Goal: Check status: Check status

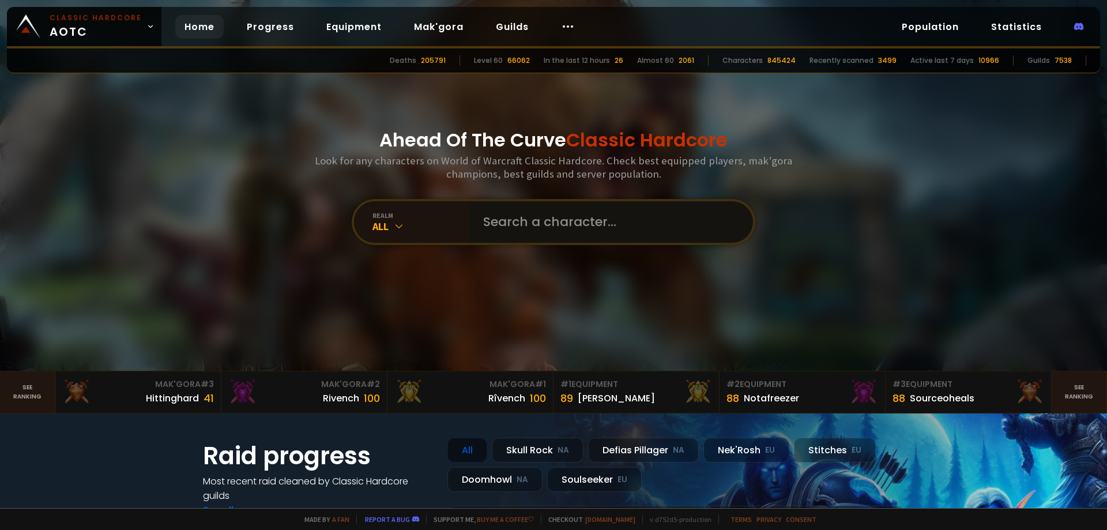
click at [573, 231] on input "text" at bounding box center [607, 222] width 263 height 42
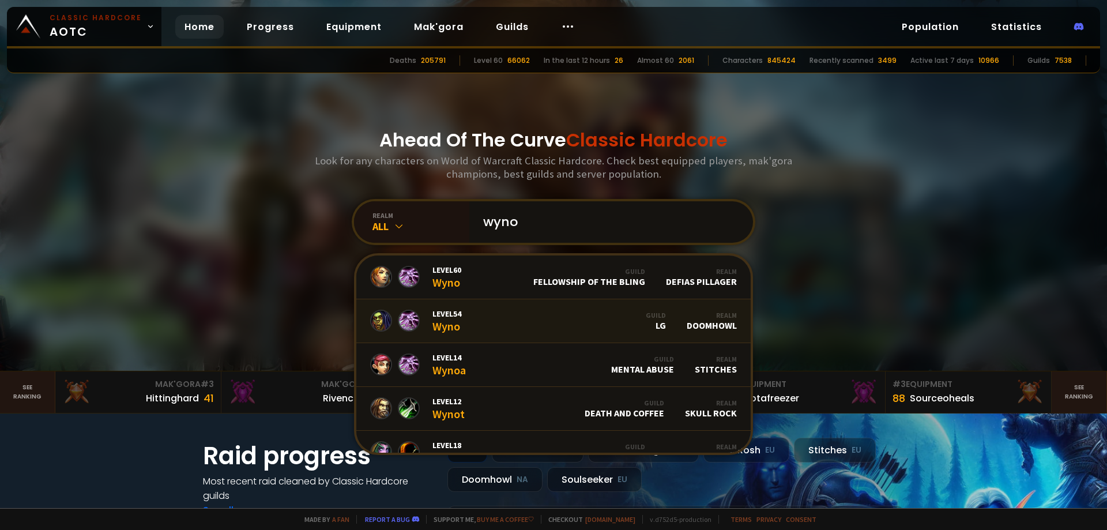
type input "wyno"
click at [521, 317] on link "Level 54 Wyno Guild LG Realm Doomhowl" at bounding box center [553, 321] width 395 height 44
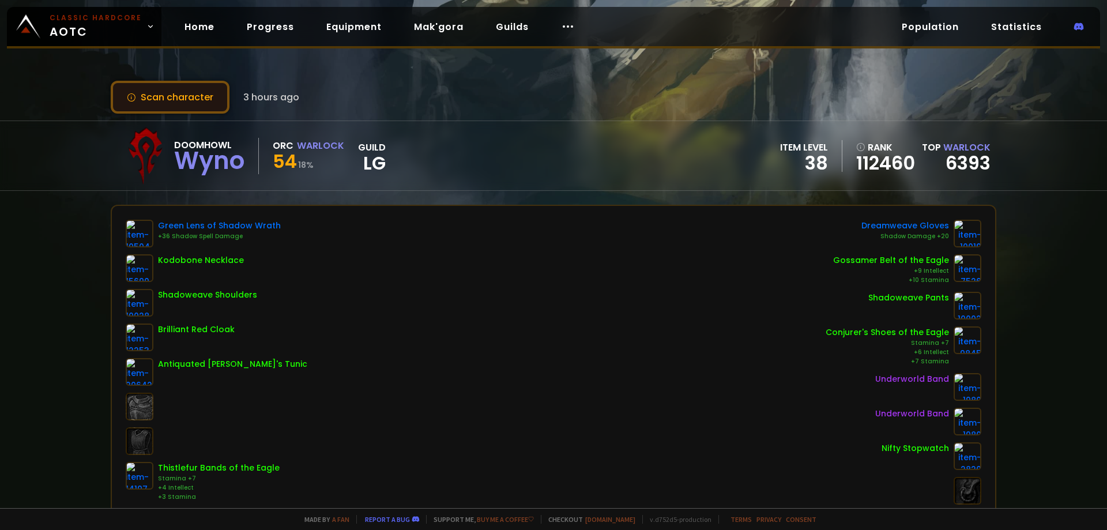
click at [200, 95] on button "Scan character" at bounding box center [170, 97] width 119 height 33
click at [192, 83] on button "Scan character" at bounding box center [170, 97] width 119 height 33
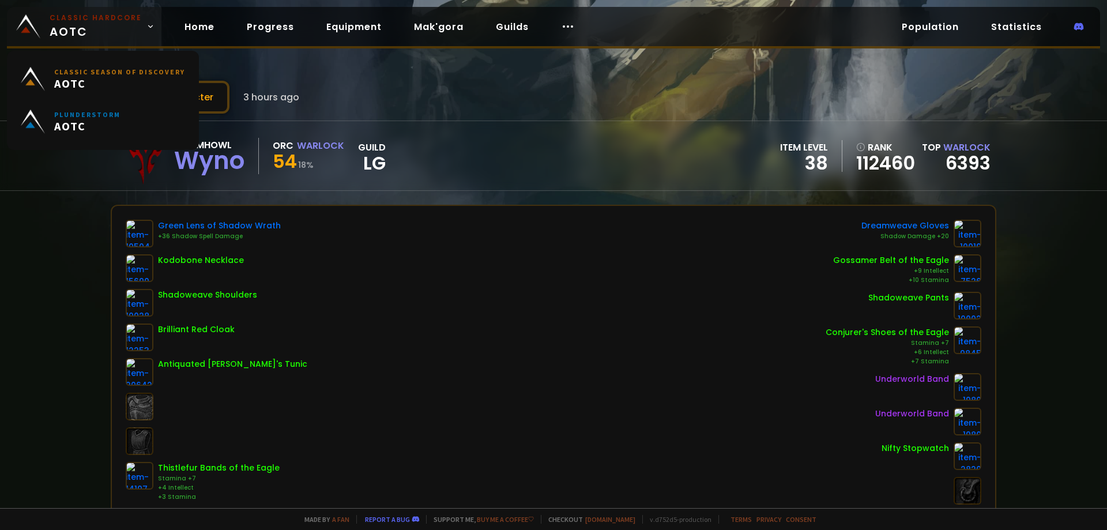
click at [134, 30] on span "Classic Hardcore AOTC" at bounding box center [96, 27] width 92 height 28
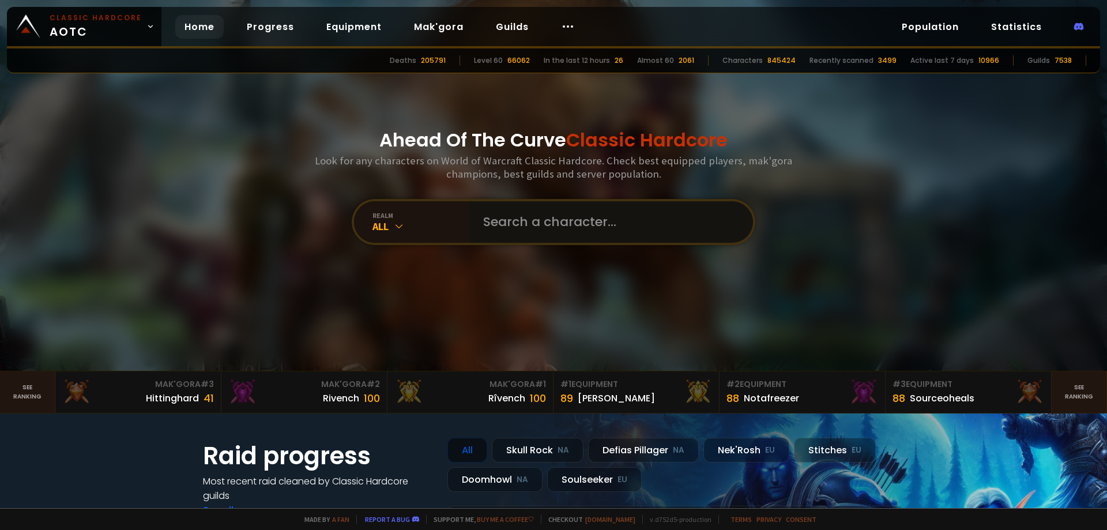
click at [553, 229] on input "text" at bounding box center [607, 222] width 263 height 42
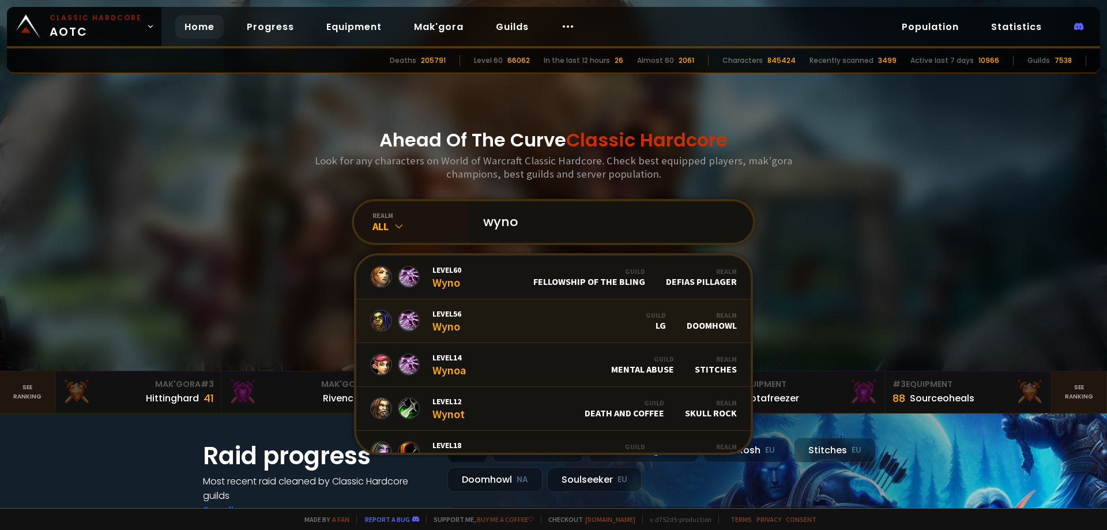
type input "wyno"
click at [490, 314] on link "Level 56 Wyno Guild LG Realm Doomhowl" at bounding box center [553, 321] width 395 height 44
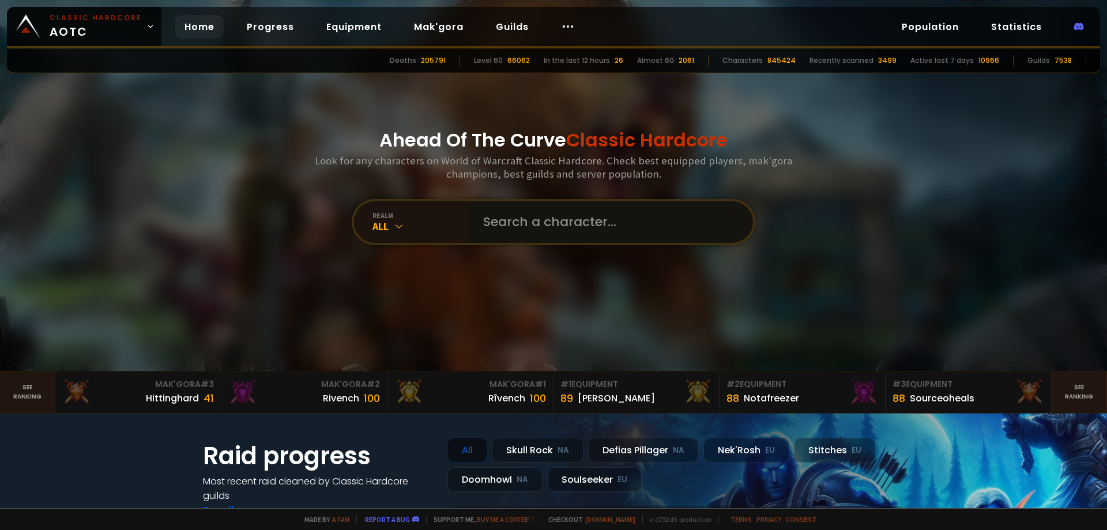
click at [508, 216] on input "text" at bounding box center [607, 222] width 263 height 42
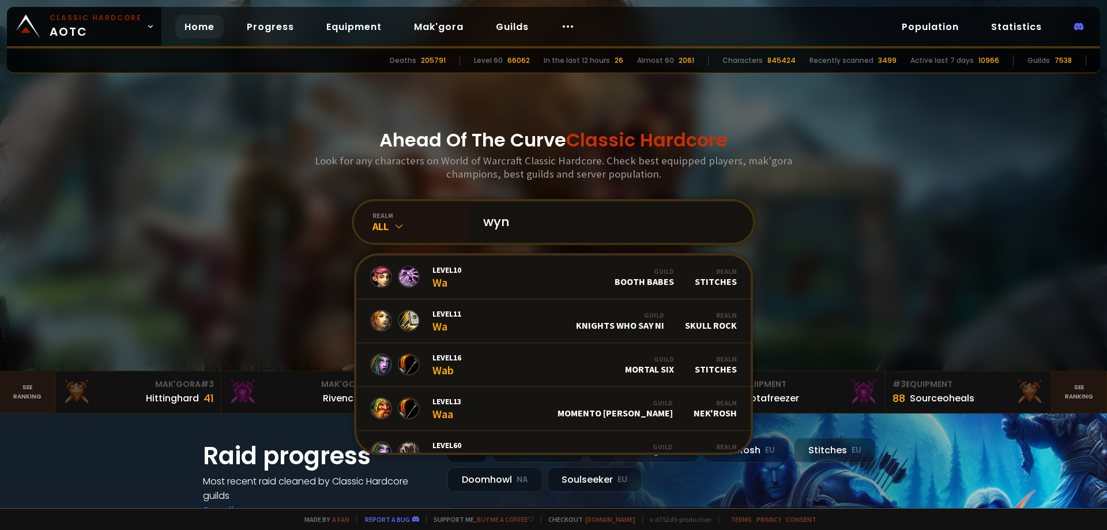
type input "wyno"
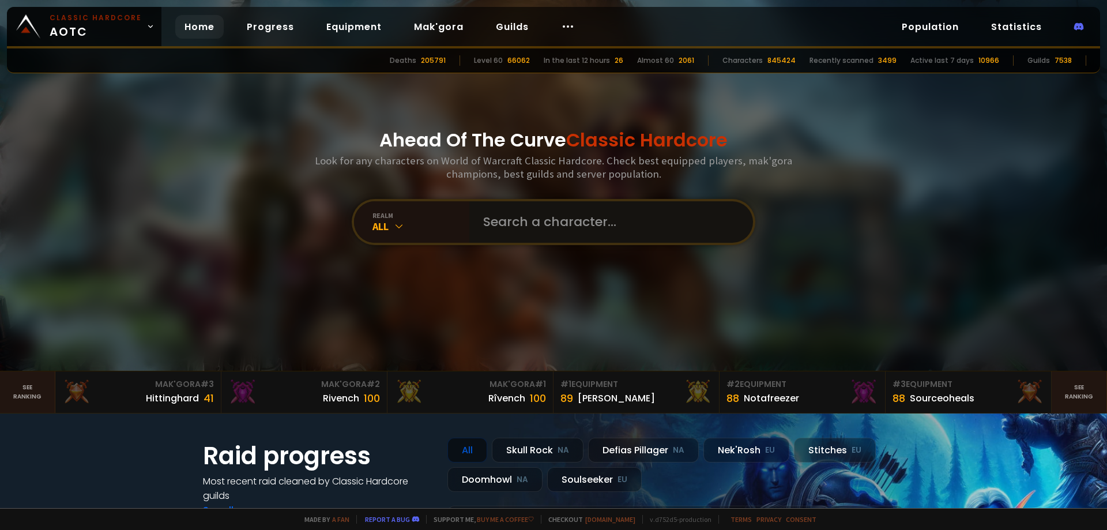
click at [527, 234] on input "text" at bounding box center [607, 222] width 263 height 42
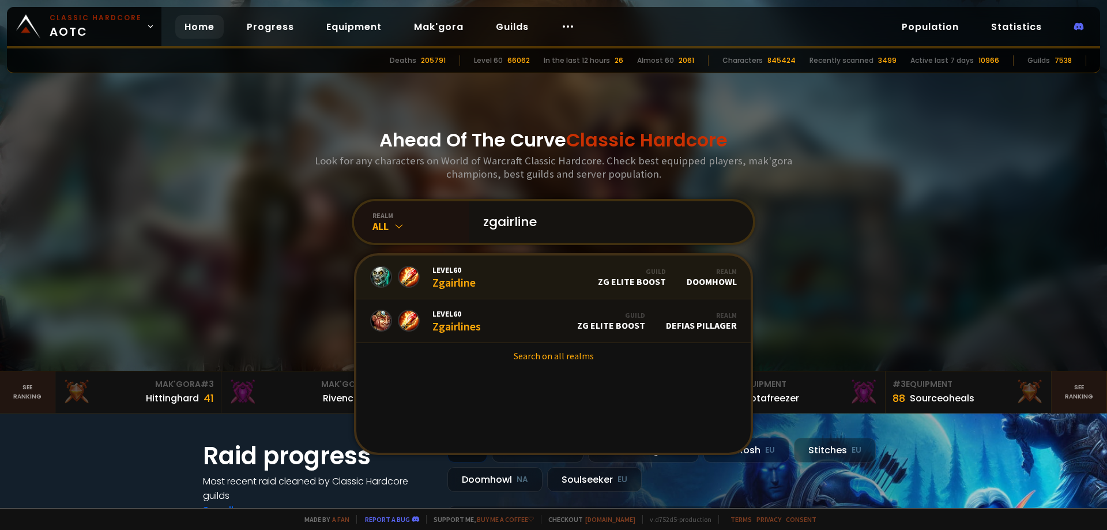
type input "zgairline"
click at [502, 271] on link "Level 60 Zgairline Guild ZG Elite Boost Realm Doomhowl" at bounding box center [553, 278] width 395 height 44
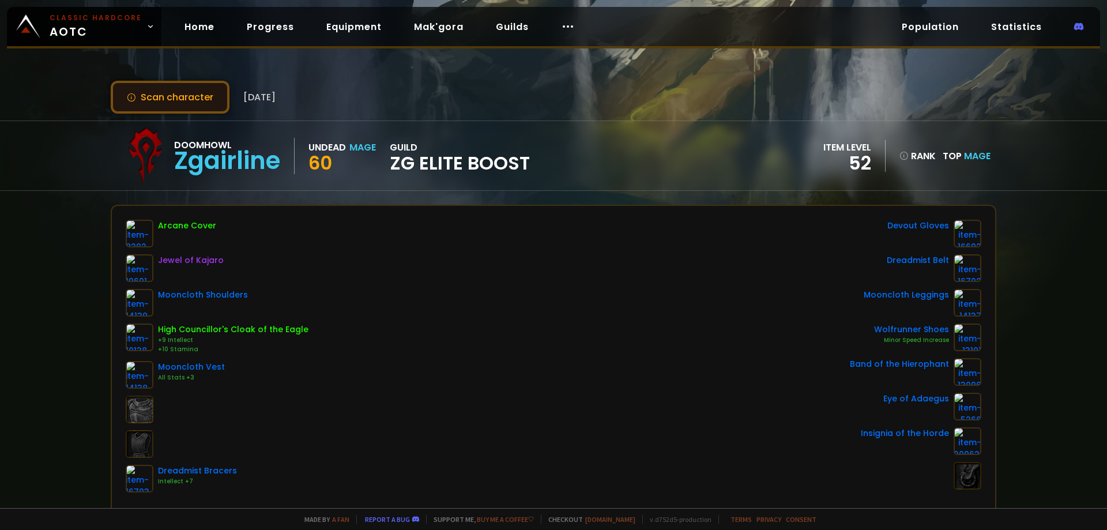
drag, startPoint x: 179, startPoint y: 102, endPoint x: 176, endPoint y: 110, distance: 9.1
click at [179, 102] on button "Scan character" at bounding box center [170, 97] width 119 height 33
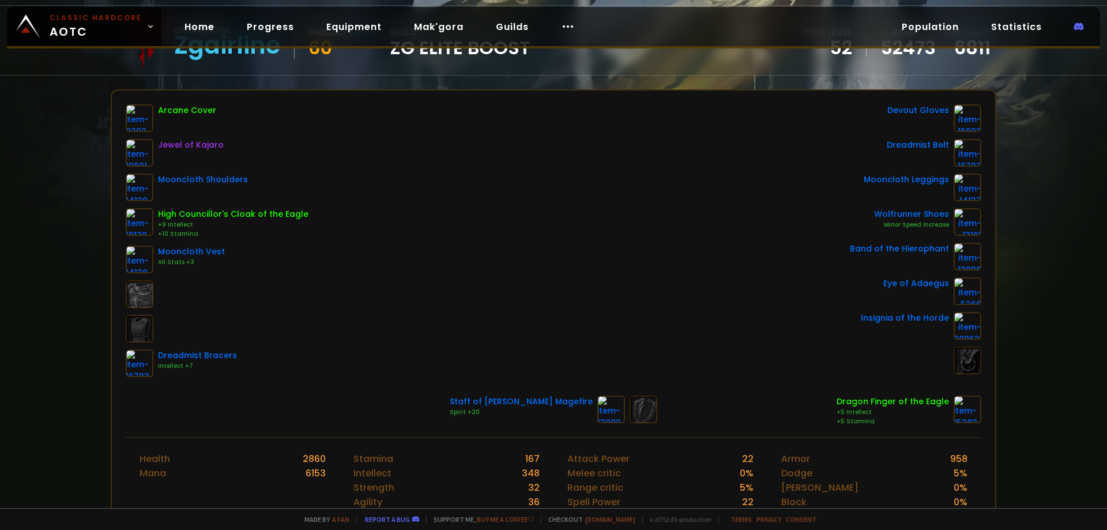
scroll to position [173, 0]
